Goal: Find contact information: Find contact information

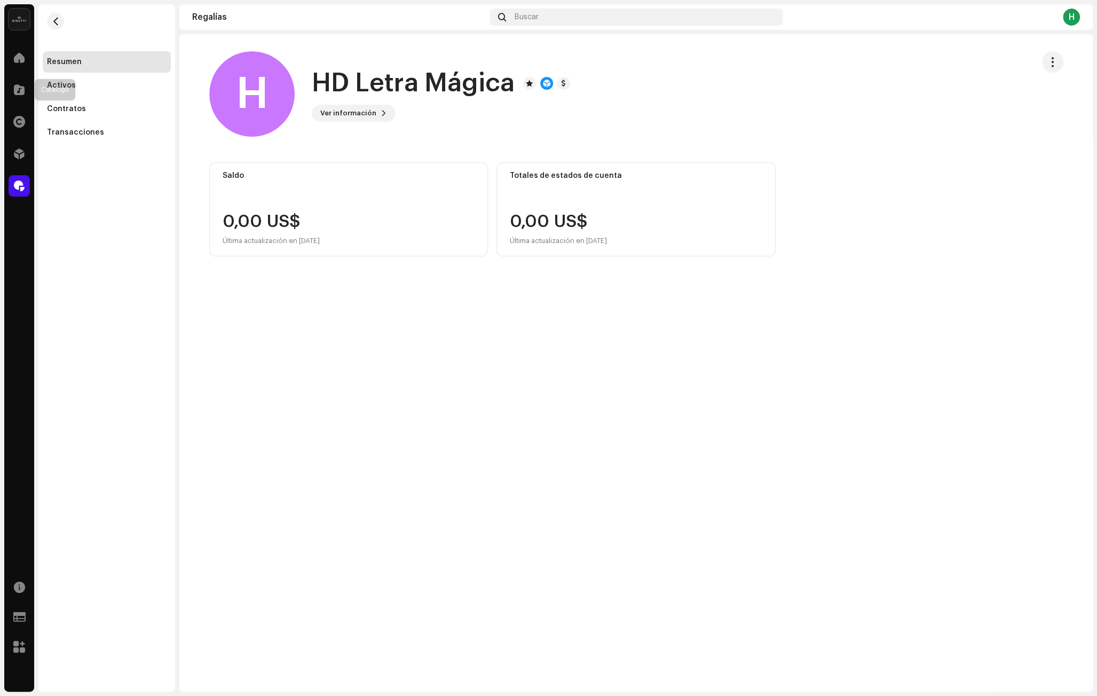
click at [26, 87] on div at bounding box center [19, 89] width 21 height 21
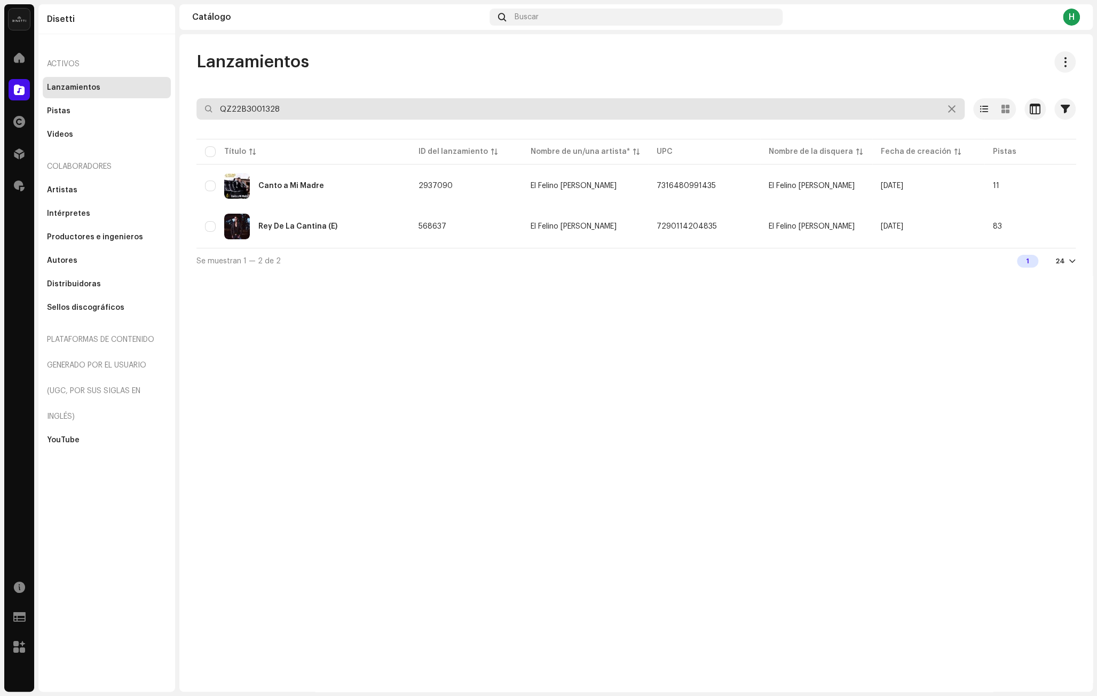
click at [261, 107] on input "QZ22B3001328" at bounding box center [580, 108] width 768 height 21
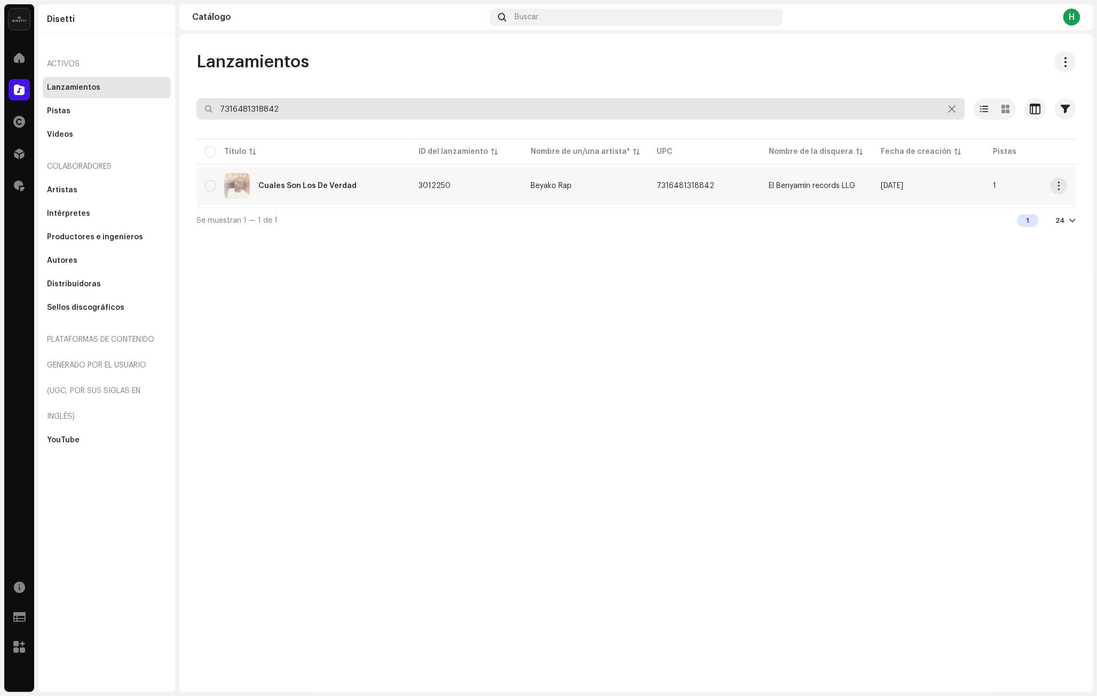
type input "7316481318842"
click at [362, 189] on div "Cuales Son Los De Verdad" at bounding box center [303, 186] width 196 height 26
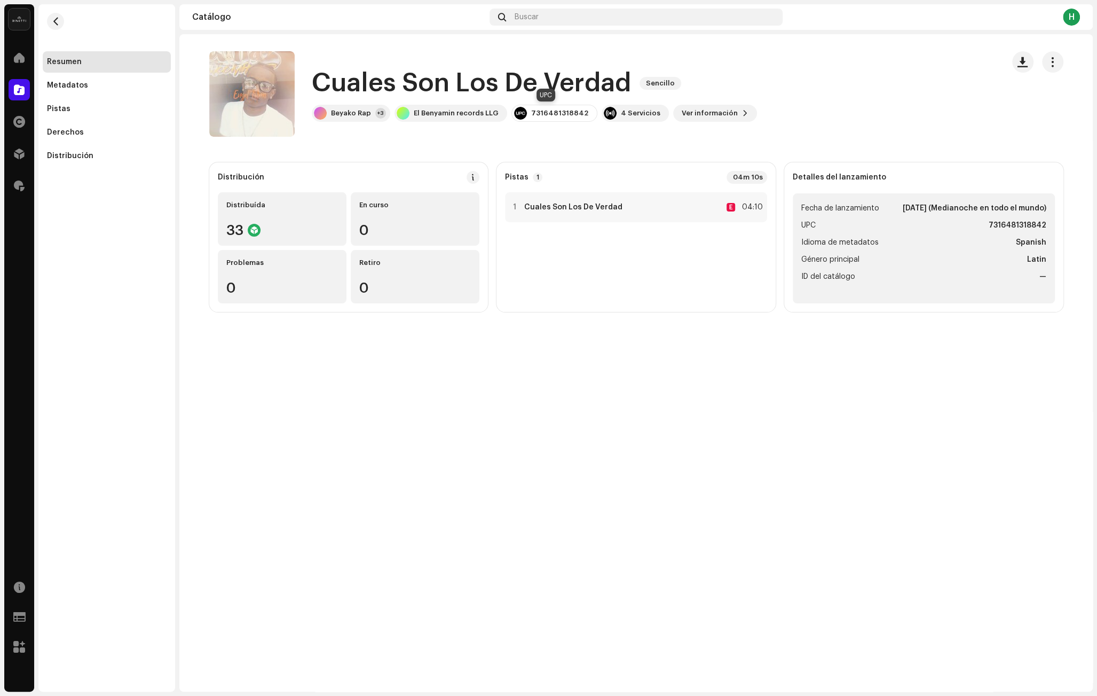
click at [561, 112] on div "7316481318842" at bounding box center [559, 113] width 57 height 9
copy div "7316481318842"
click at [462, 73] on h1 "Cuales Son Los De Verdad" at bounding box center [471, 83] width 319 height 34
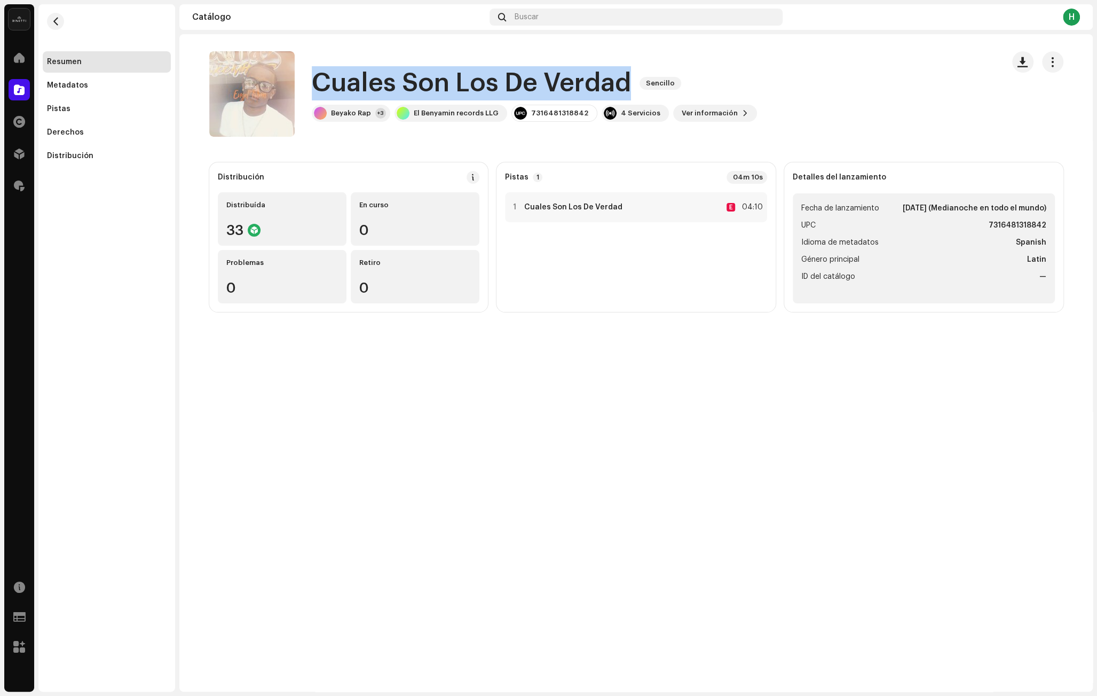
click at [462, 73] on h1 "Cuales Son Los De Verdad" at bounding box center [471, 83] width 319 height 34
copy div "Cuales Son Los De Verdad Sencillo"
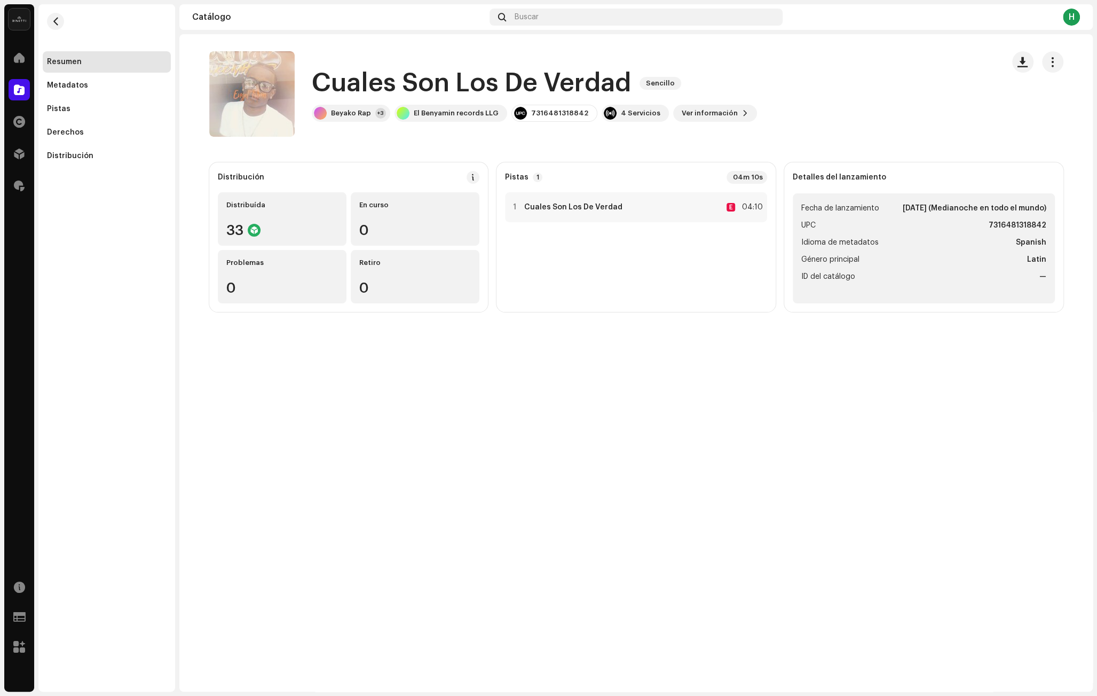
click at [547, 113] on div "7316481318842" at bounding box center [559, 113] width 57 height 9
copy div "7316481318842"
click at [18, 92] on span at bounding box center [19, 89] width 11 height 9
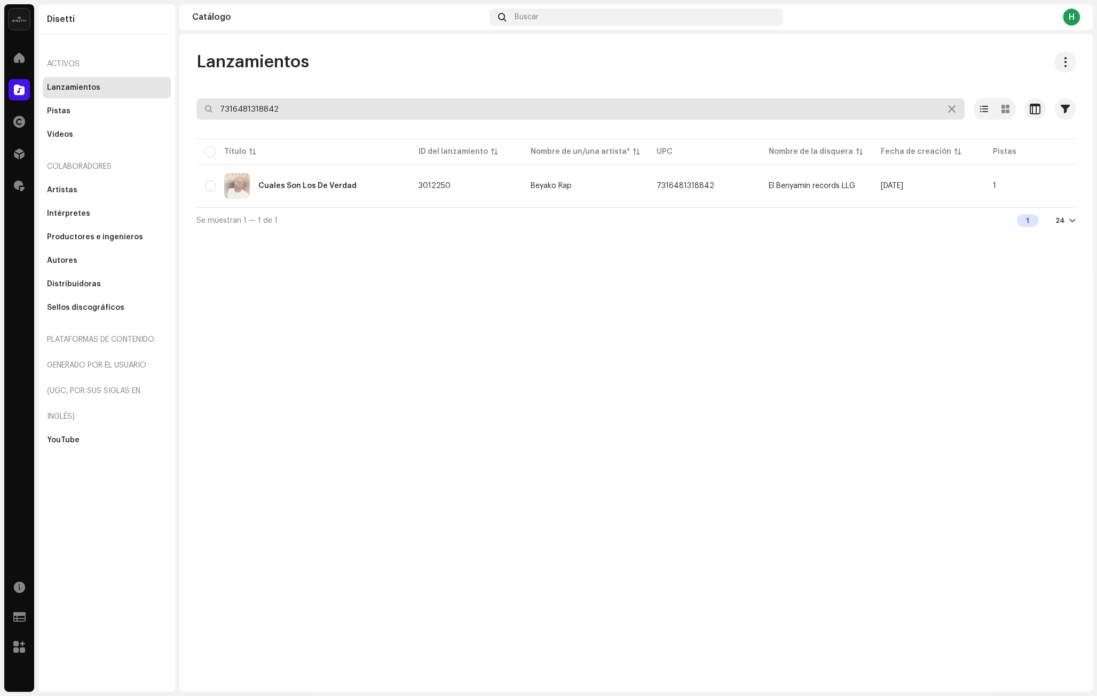
click at [260, 114] on input "7316481318842" at bounding box center [580, 108] width 768 height 21
paste input "7316481318149"
type input "7316481318149"
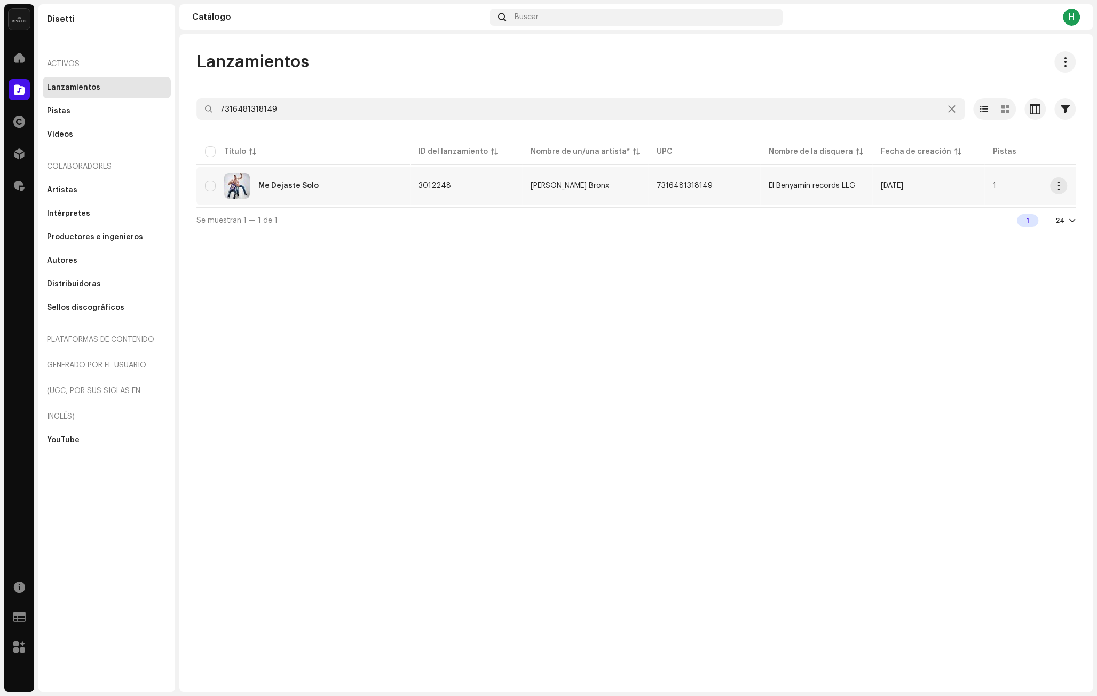
click at [343, 190] on div "Me Dejaste Solo" at bounding box center [303, 186] width 196 height 26
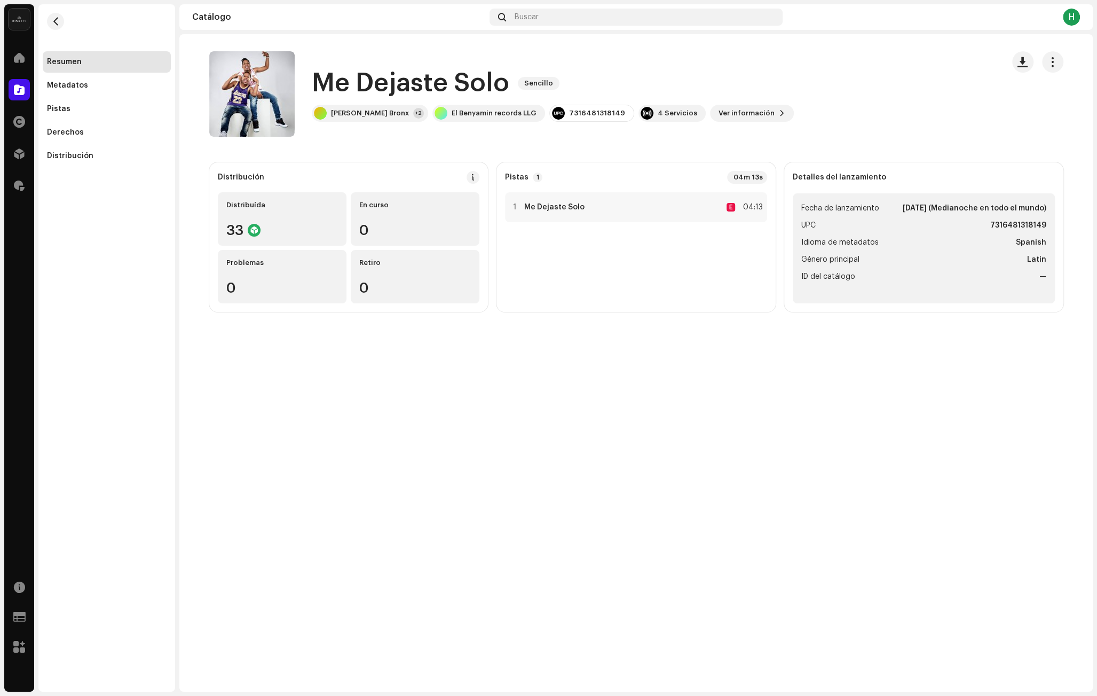
click at [357, 78] on h1 "Me Dejaste Solo" at bounding box center [411, 83] width 198 height 34
copy div "Me Dejaste Solo Sencillo"
click at [569, 109] on div "7316481318149" at bounding box center [597, 113] width 56 height 9
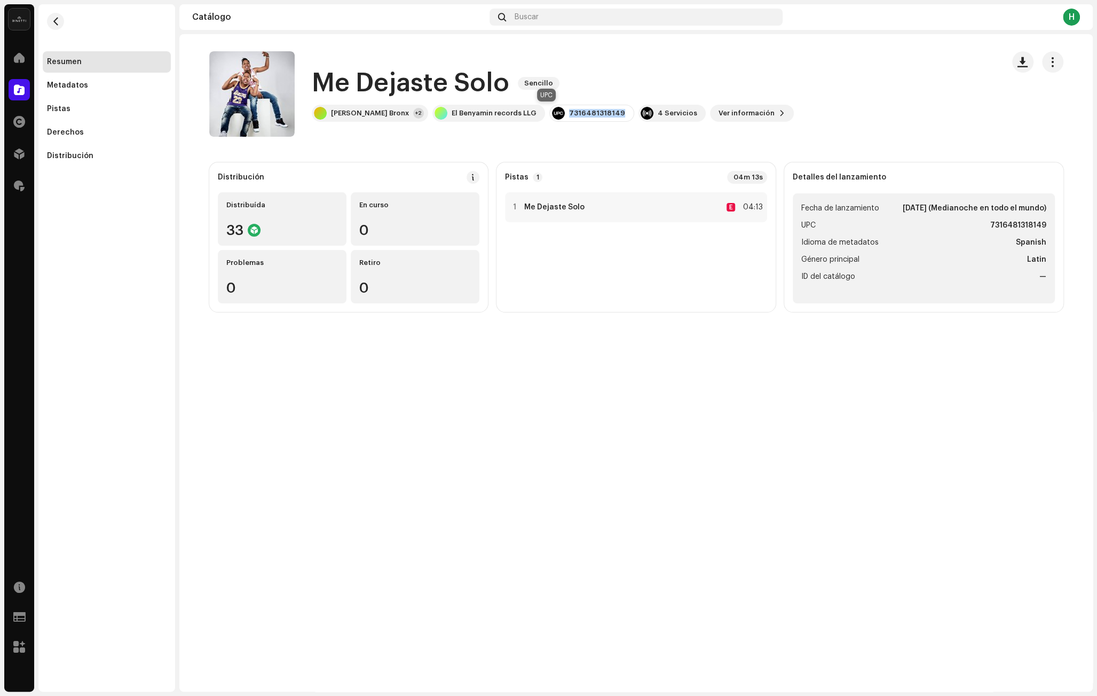
click at [569, 109] on div "7316481318149" at bounding box center [597, 113] width 56 height 9
copy div "7316481318149"
click at [9, 91] on div at bounding box center [19, 89] width 21 height 21
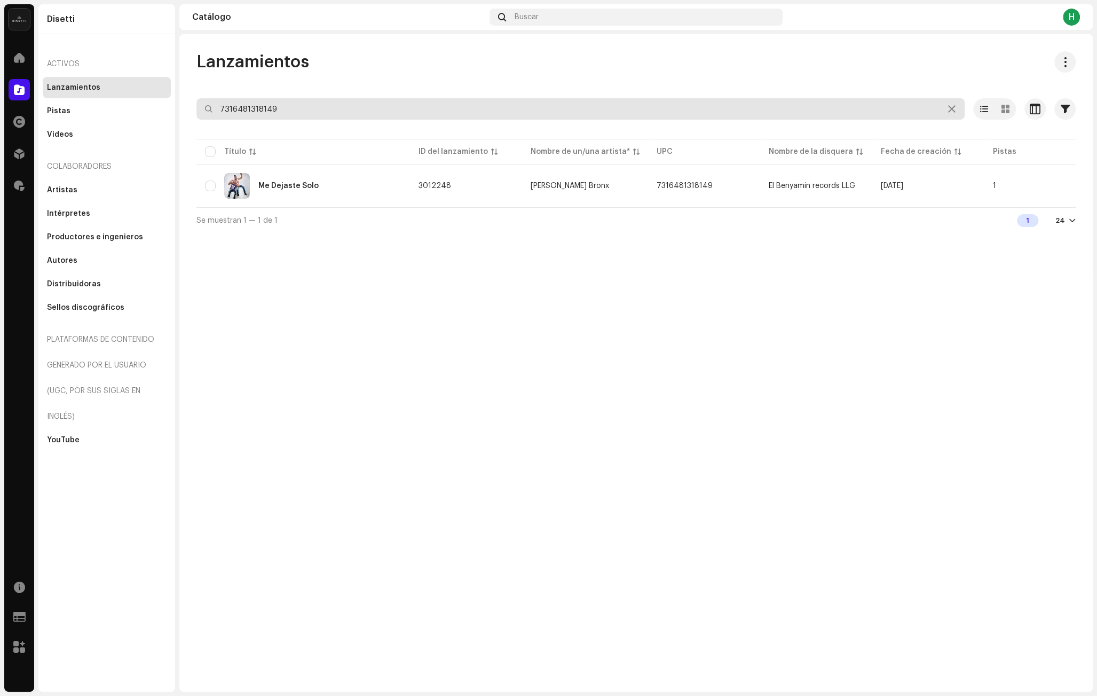
click at [250, 109] on input "7316481318149" at bounding box center [580, 108] width 768 height 21
paste input "7316481187516"
type input "7316481187516"
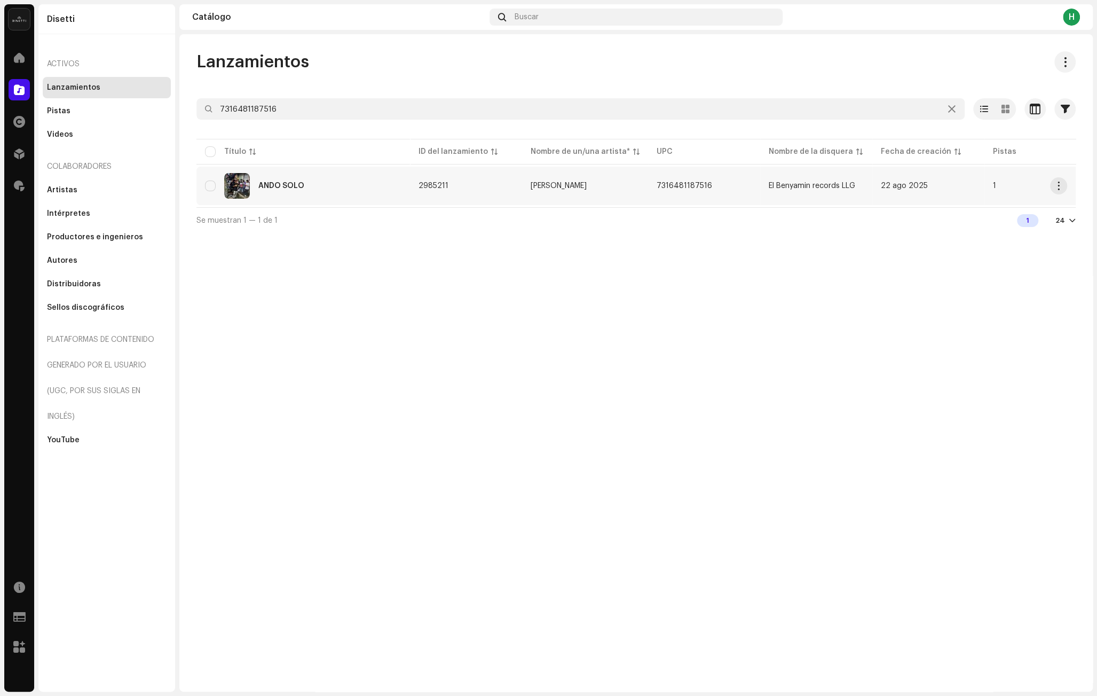
click at [391, 188] on div "ANDO SOLO" at bounding box center [303, 186] width 196 height 26
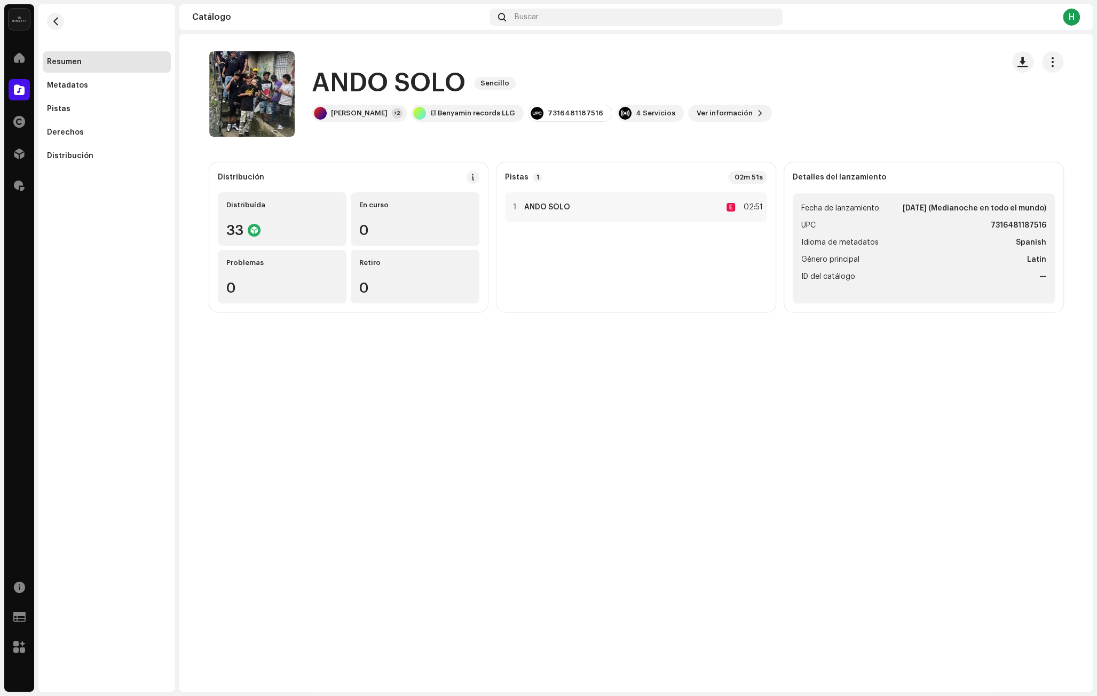
click at [357, 77] on h1 "ANDO SOLO" at bounding box center [389, 83] width 154 height 34
copy div "ANDO SOLO Sencillo"
click at [552, 115] on div "7316481187516" at bounding box center [576, 113] width 56 height 9
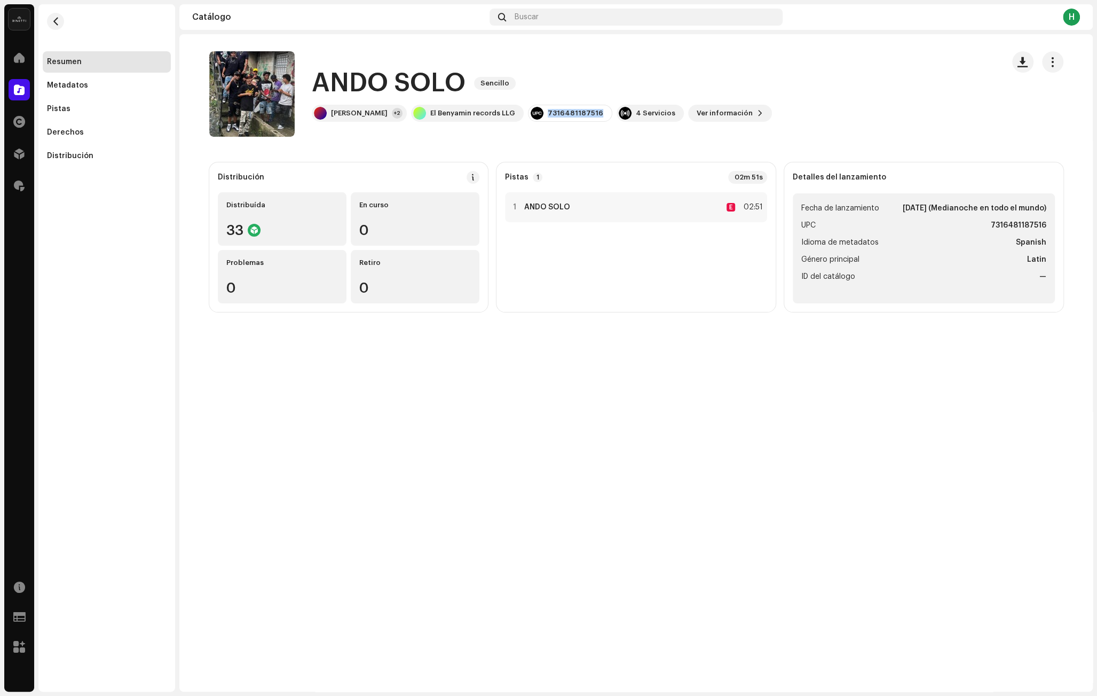
click at [552, 115] on div "7316481187516" at bounding box center [576, 113] width 56 height 9
copy div "7316481187516"
click at [14, 92] on span at bounding box center [19, 89] width 11 height 9
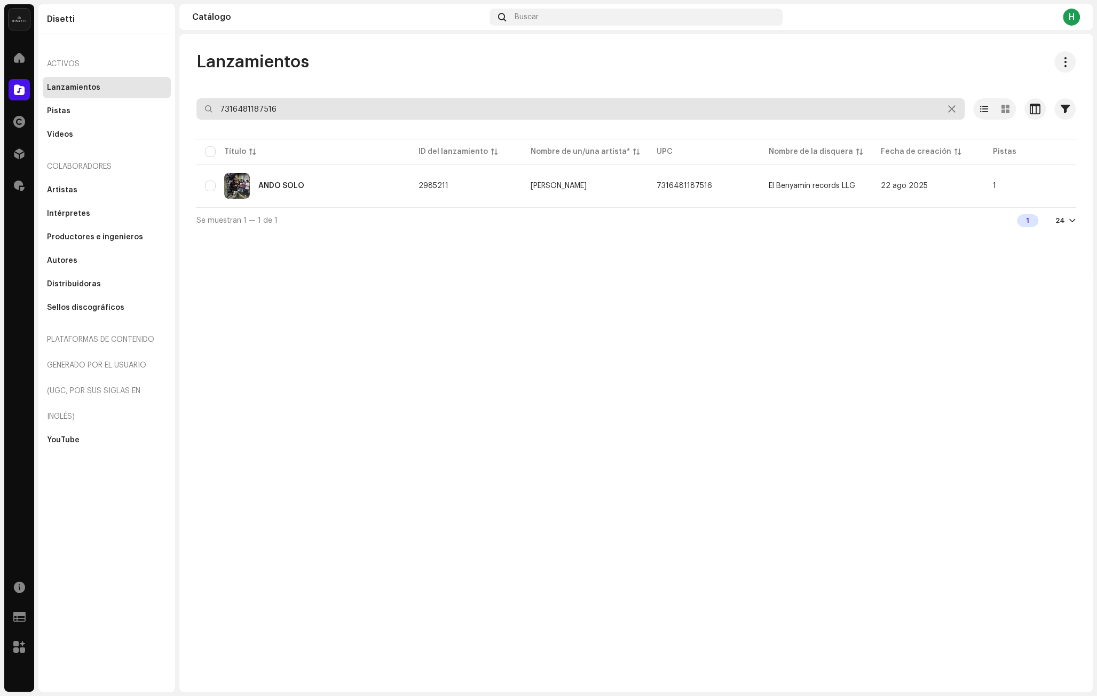
click at [281, 113] on input "7316481187516" at bounding box center [580, 108] width 768 height 21
paste input "Español [PERSON_NAME]"
type input "Español [PERSON_NAME]"
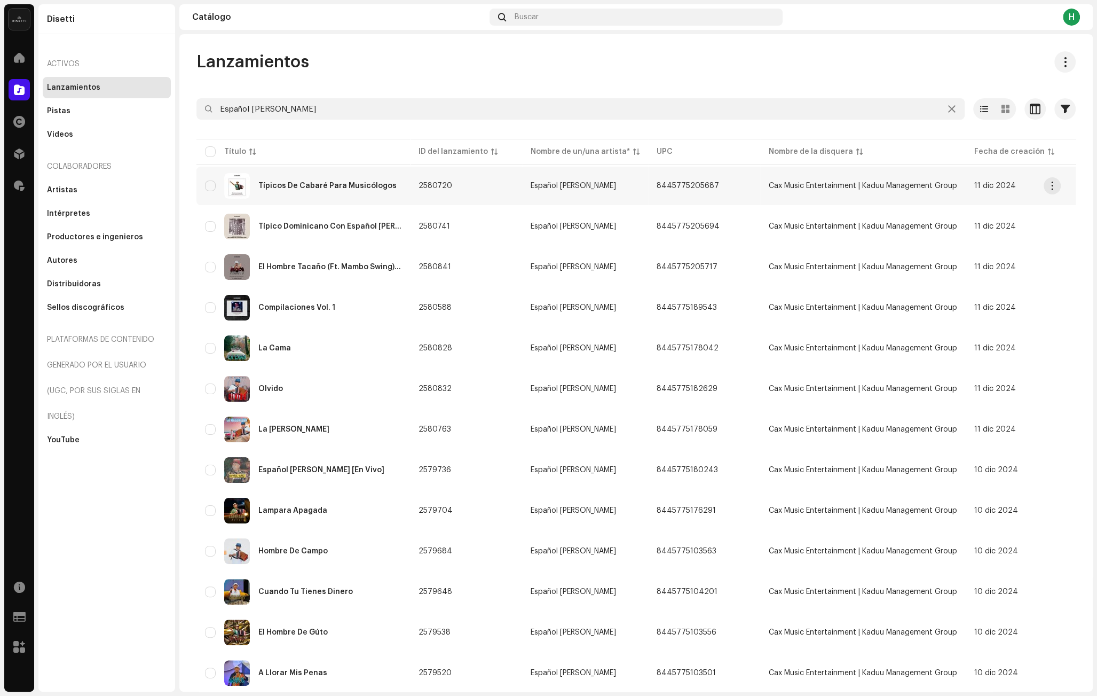
click at [477, 185] on td "2580720" at bounding box center [466, 186] width 112 height 38
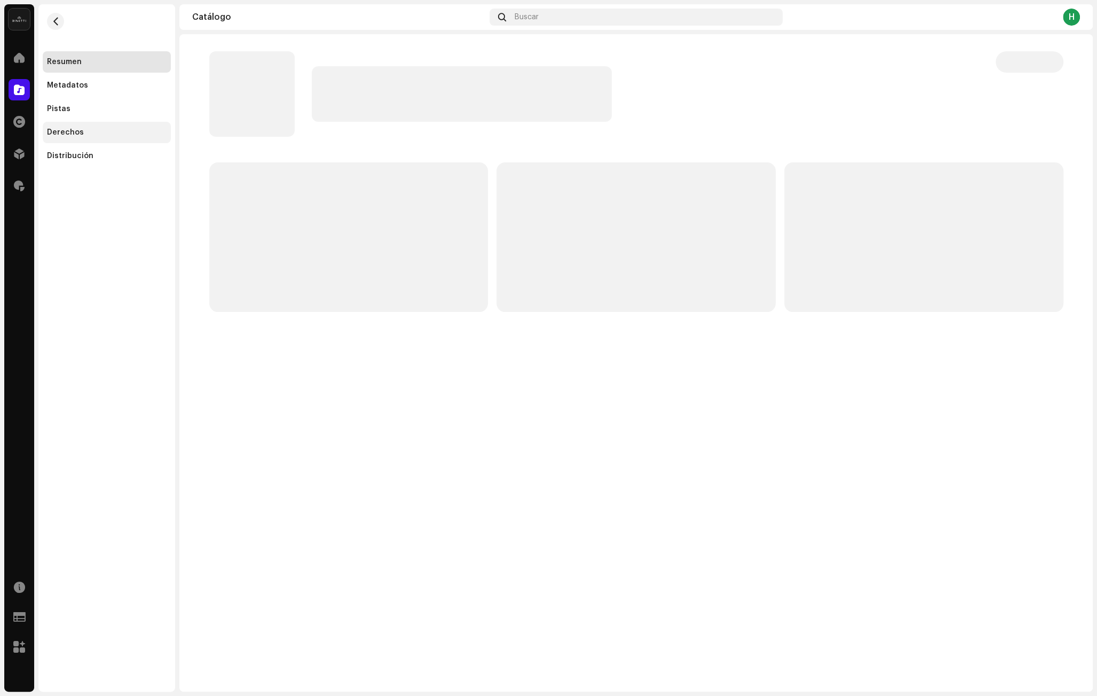
click at [96, 130] on div "Derechos" at bounding box center [107, 132] width 120 height 9
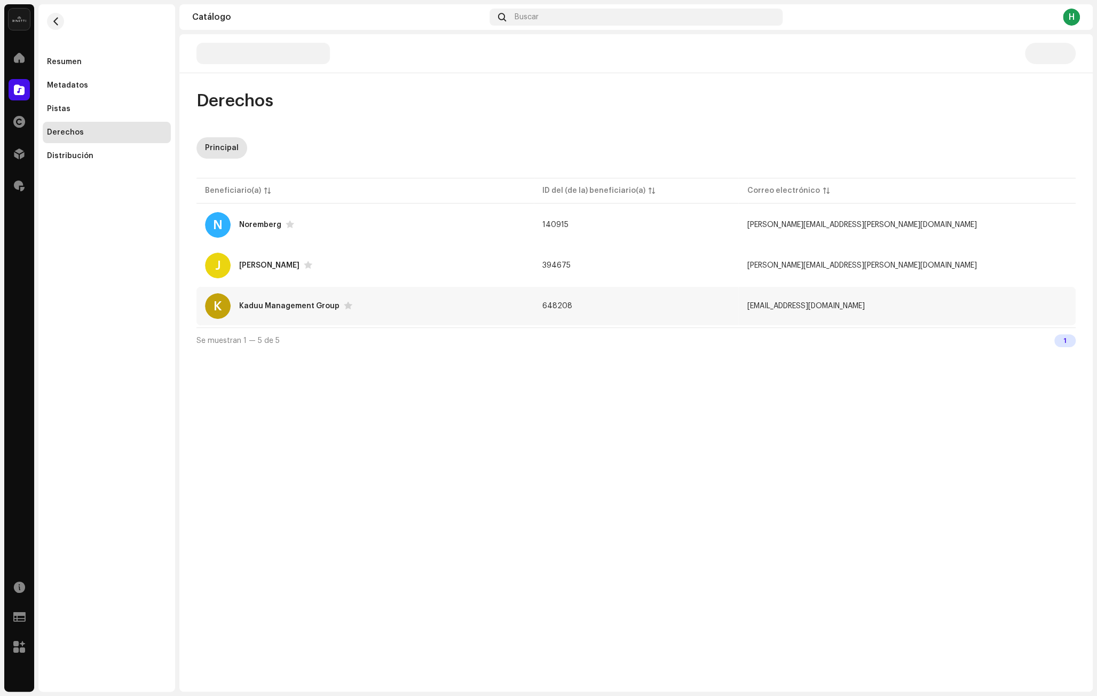
click at [390, 304] on div "K Kaduu Management Group" at bounding box center [365, 306] width 320 height 26
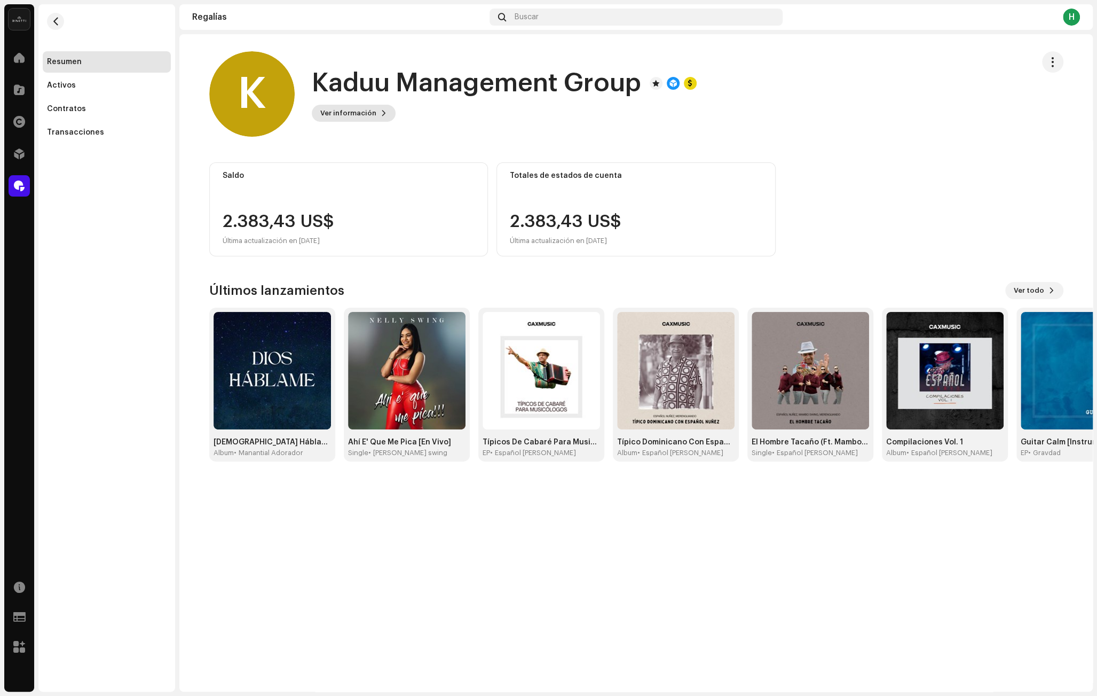
click at [373, 115] on button "Ver información" at bounding box center [354, 113] width 84 height 17
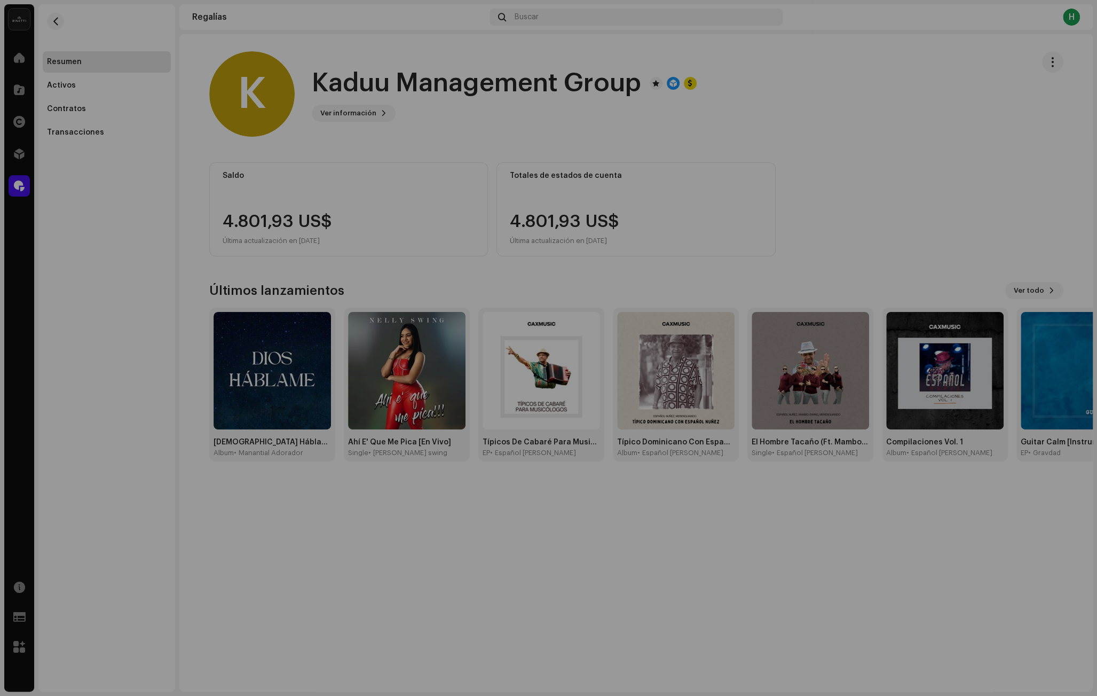
click at [482, 131] on div "K Kaduu Management Group 648208 Tipo Beneficiario(a) de la distribución Pagar a…" at bounding box center [548, 348] width 1097 height 696
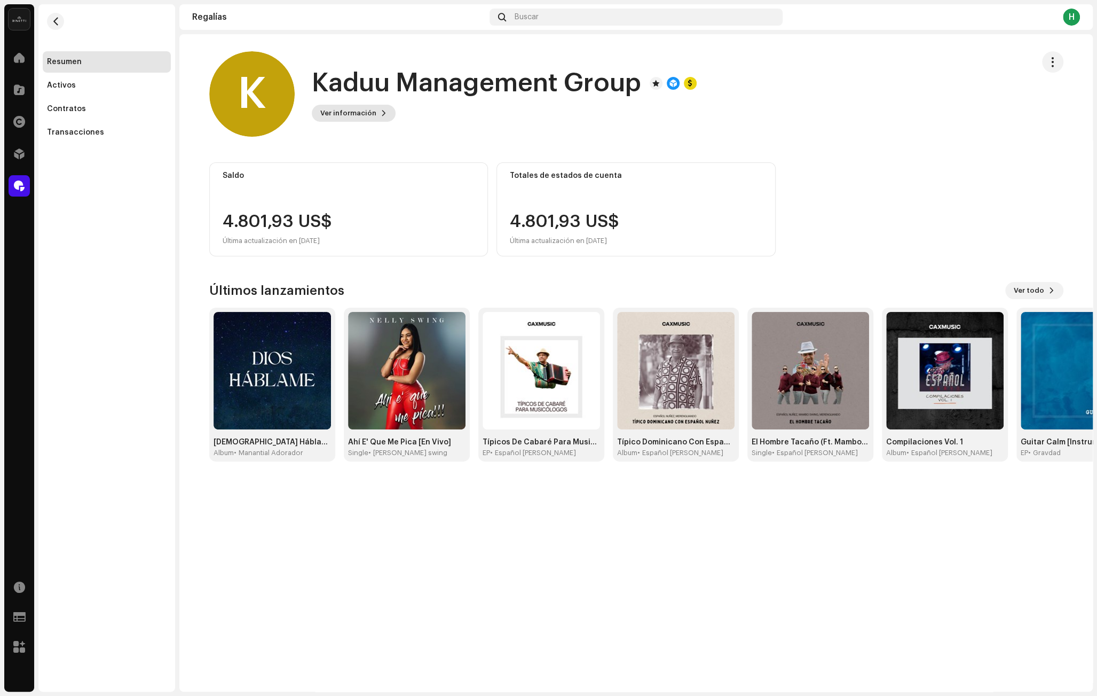
click at [369, 114] on span "Ver información" at bounding box center [348, 113] width 56 height 21
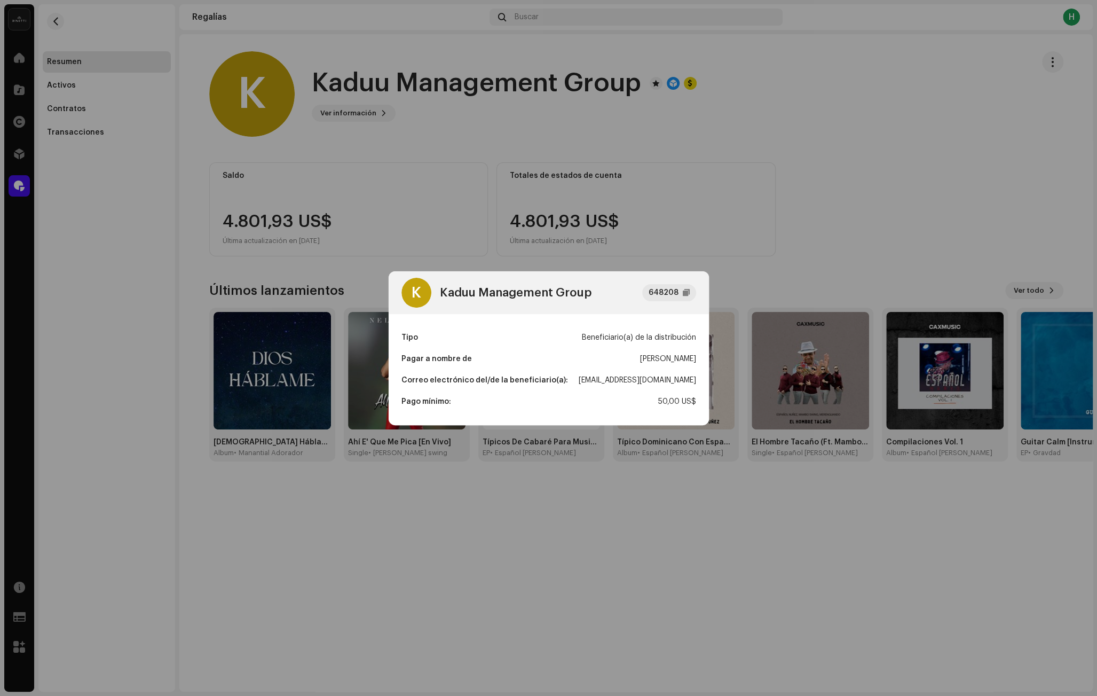
click at [649, 377] on div "[EMAIL_ADDRESS][DOMAIN_NAME]" at bounding box center [637, 379] width 117 height 21
copy div "[EMAIL_ADDRESS][DOMAIN_NAME]"
